Goal: Find specific page/section: Find specific page/section

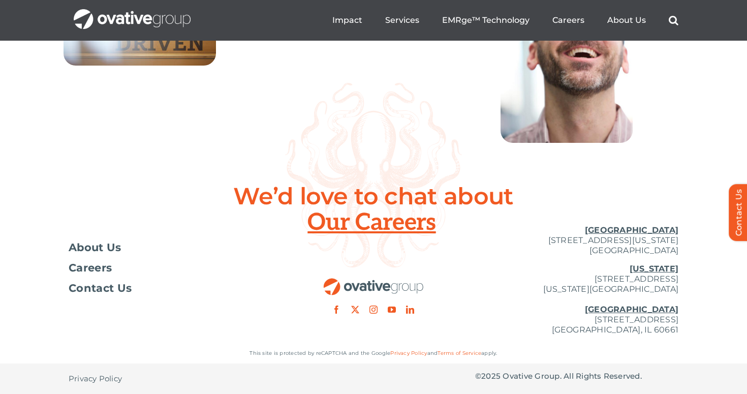
scroll to position [3763, 0]
click at [388, 225] on div at bounding box center [373, 265] width 203 height 97
click at [96, 267] on span "Careers" at bounding box center [90, 268] width 43 height 10
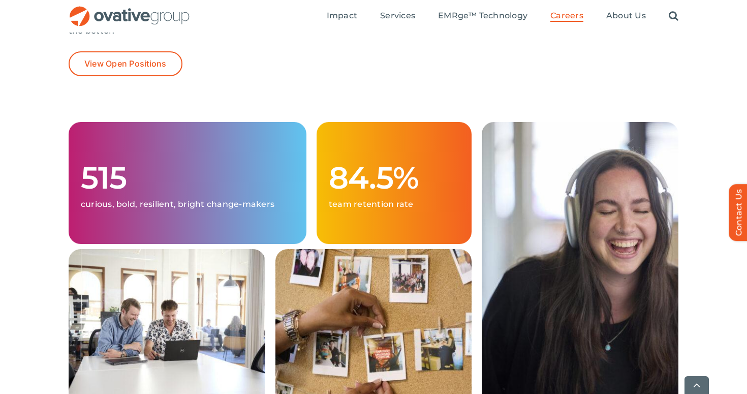
scroll to position [264, 0]
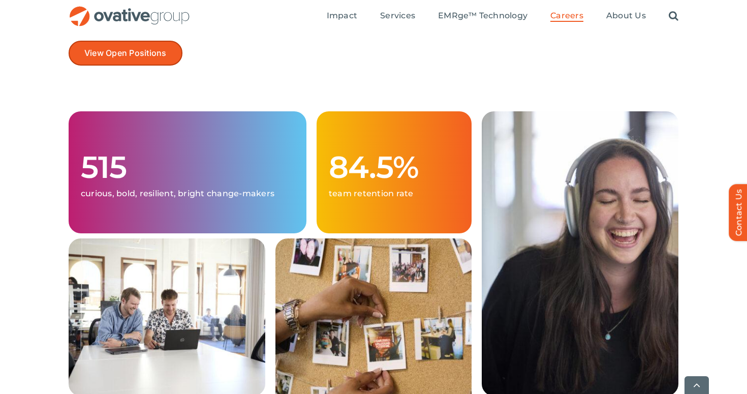
click at [153, 57] on span "View Open Positions" at bounding box center [125, 53] width 82 height 10
